Goal: Information Seeking & Learning: Find specific page/section

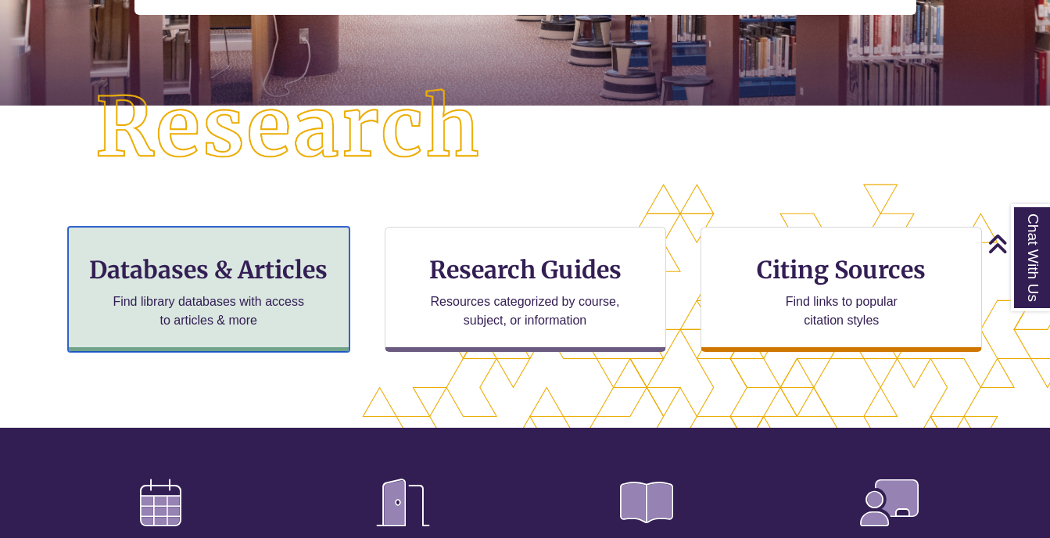
click at [229, 292] on p "Find library databases with access to articles & more" at bounding box center [208, 311] width 204 height 38
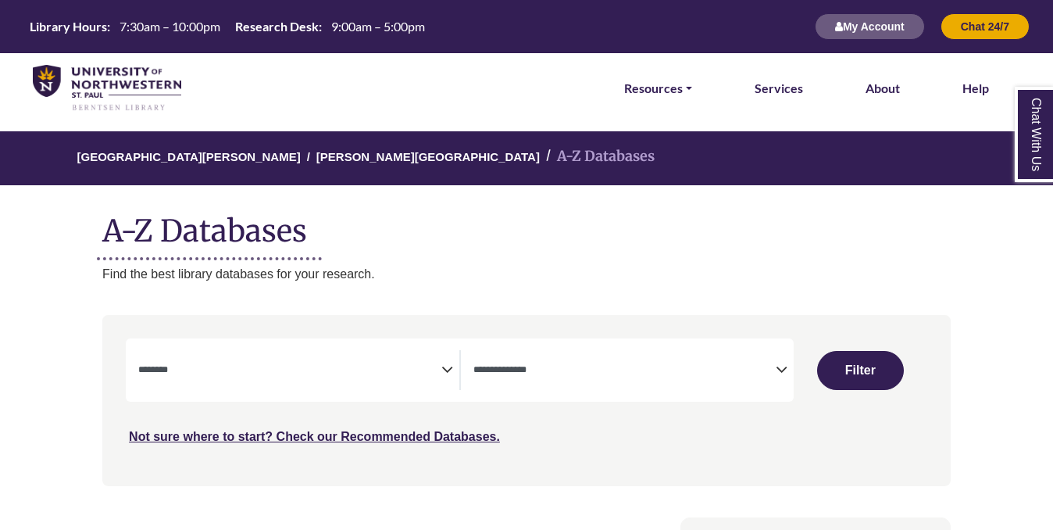
select select "Database Subject Filter"
select select "Database Types Filter"
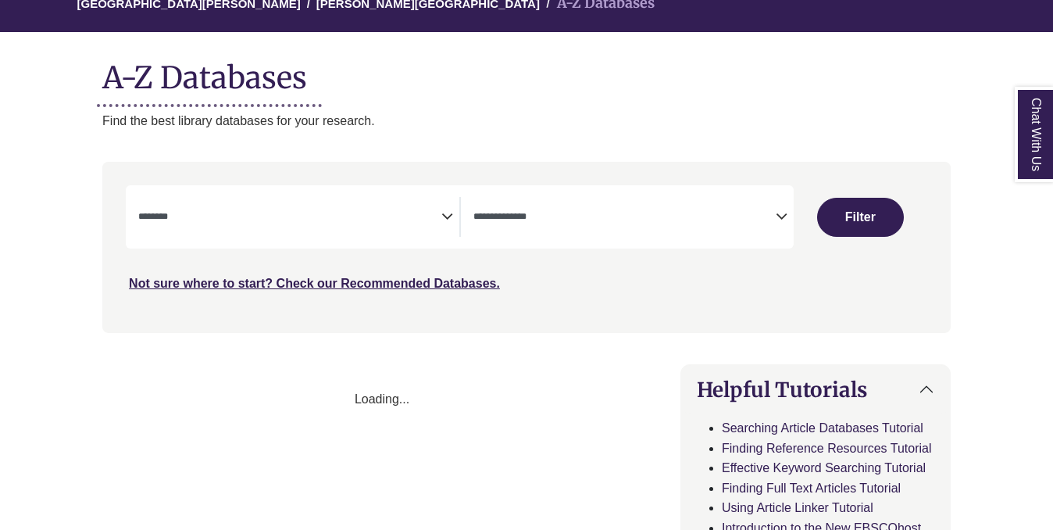
select select "Database Subject Filter"
select select "Database Types Filter"
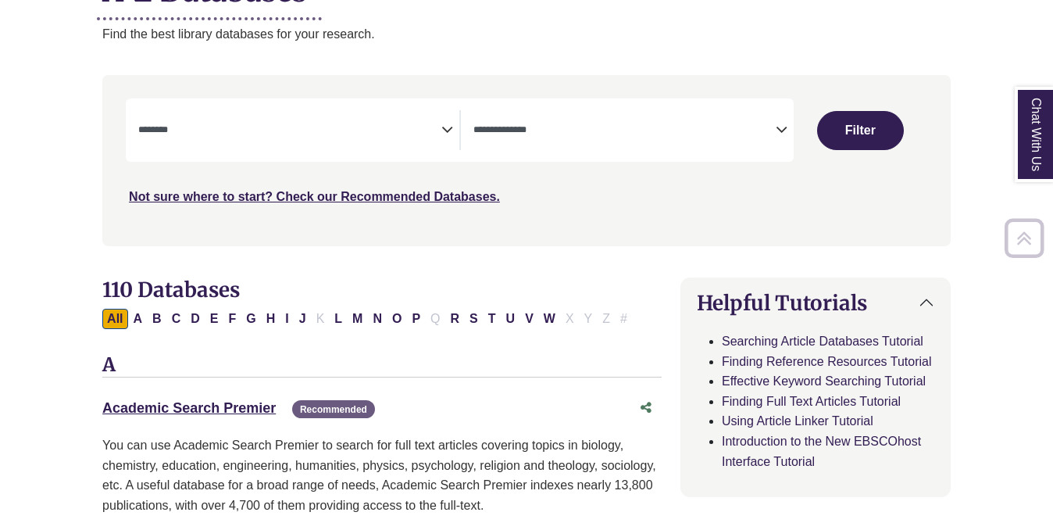
scroll to position [241, 0]
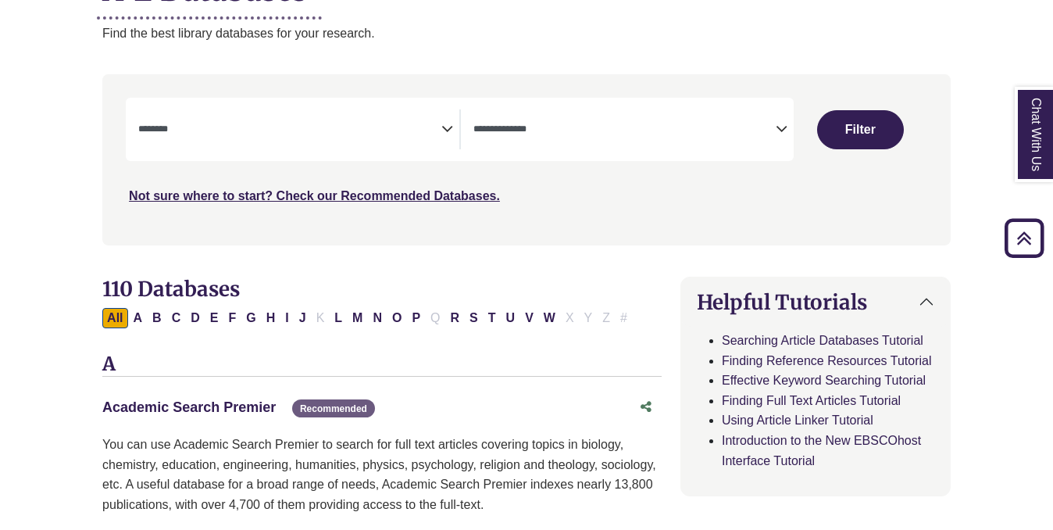
click at [241, 406] on link "Academic Search Premier This link opens in a new window" at bounding box center [188, 407] width 173 height 16
